Goal: Find specific page/section: Find specific page/section

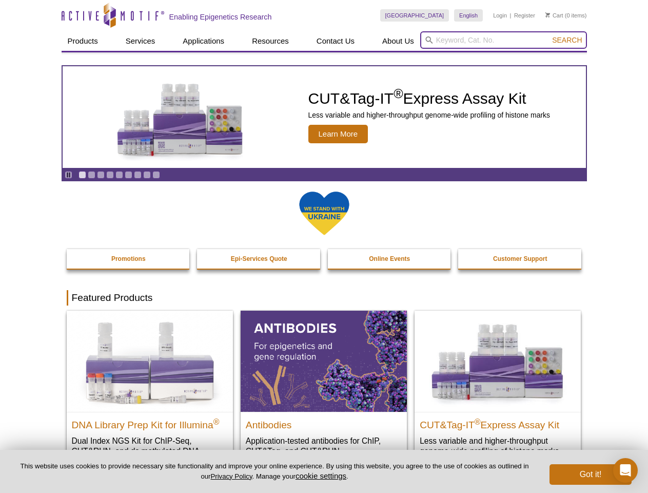
click at [504, 40] on input "search" at bounding box center [503, 39] width 167 height 17
click at [567, 40] on span "Search" at bounding box center [567, 40] width 30 height 8
click at [68, 175] on icon "Pause" at bounding box center [68, 174] width 7 height 7
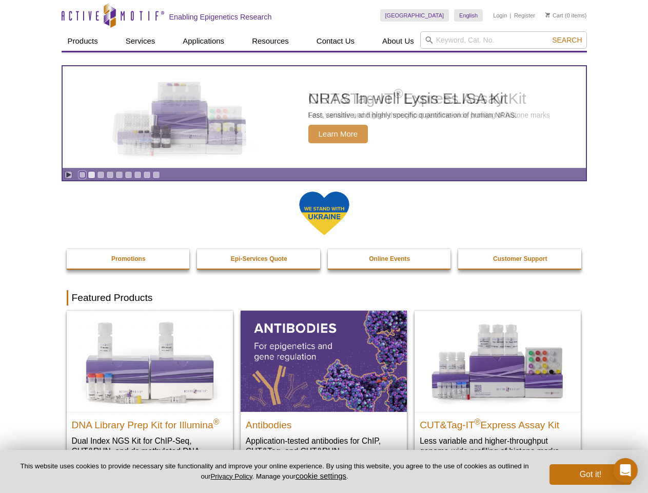
click at [82, 175] on link "Go to slide 1" at bounding box center [83, 175] width 8 height 8
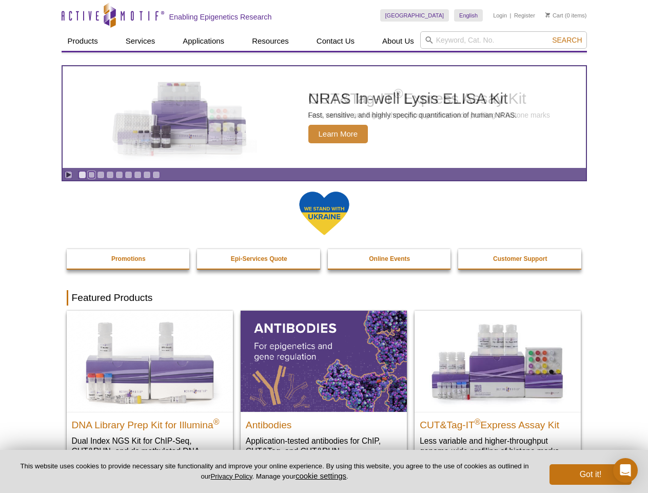
click at [91, 175] on link "Go to slide 2" at bounding box center [92, 175] width 8 height 8
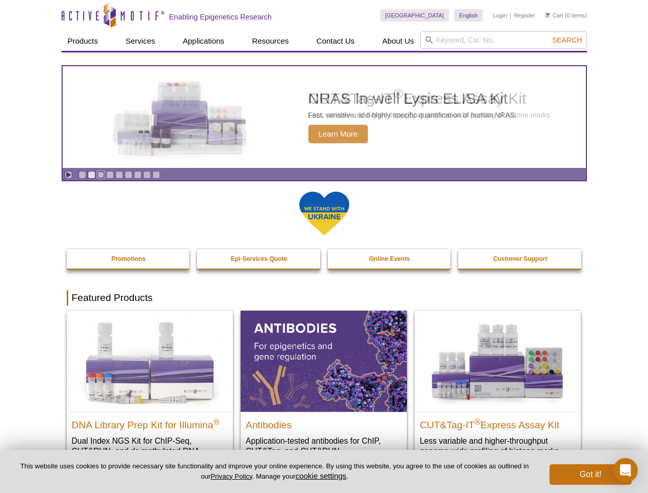
click at [101, 175] on link "Go to slide 3" at bounding box center [101, 175] width 8 height 8
click at [110, 175] on link "Go to slide 4" at bounding box center [110, 175] width 8 height 8
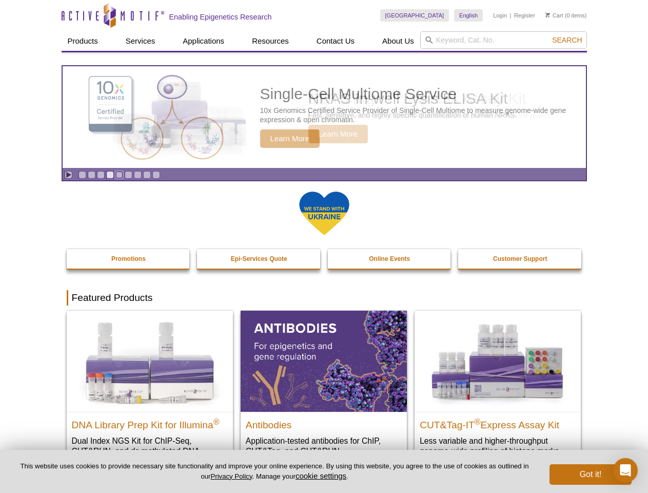
click at [119, 175] on link "Go to slide 5" at bounding box center [119, 175] width 8 height 8
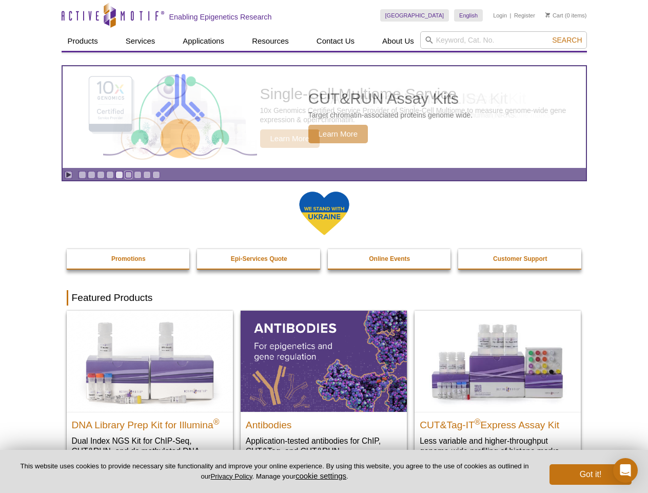
click at [128, 175] on link "Go to slide 6" at bounding box center [129, 175] width 8 height 8
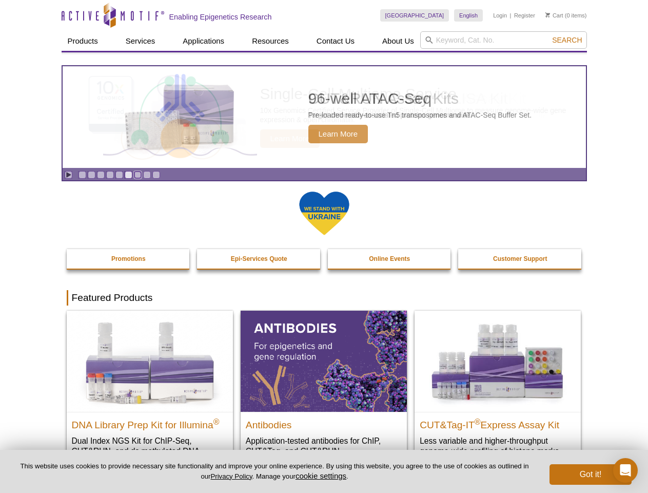
click at [138, 175] on link "Go to slide 7" at bounding box center [138, 175] width 8 height 8
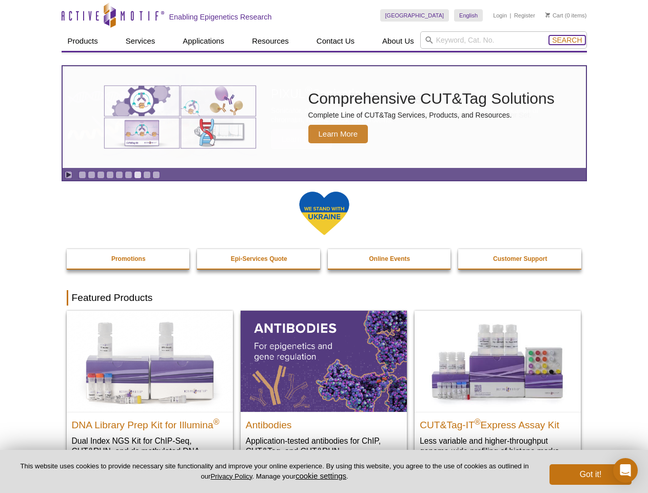
click at [567, 40] on span "Search" at bounding box center [567, 40] width 30 height 8
